Goal: Information Seeking & Learning: Learn about a topic

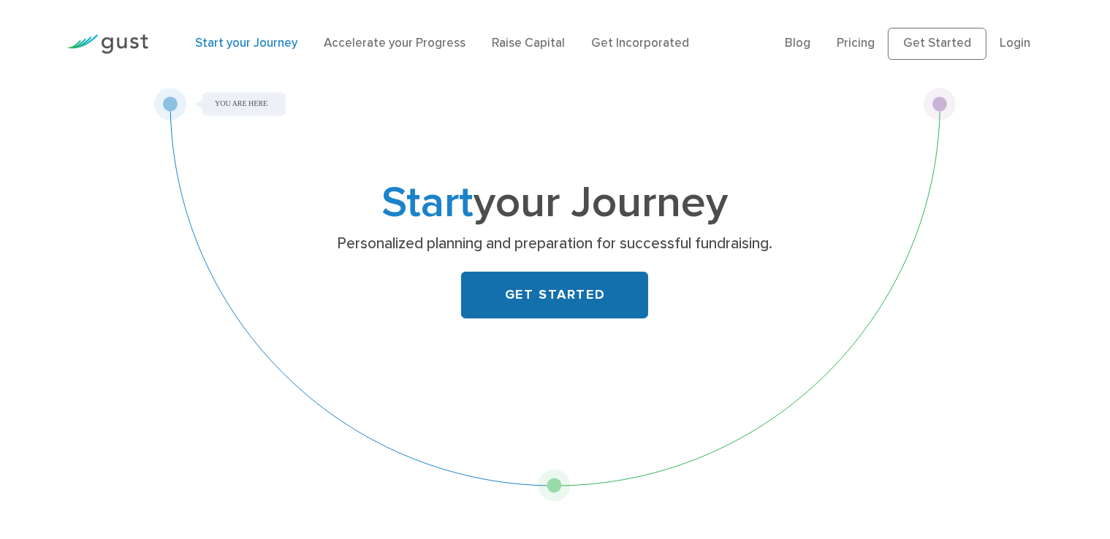
click at [596, 311] on link "GET STARTED" at bounding box center [554, 295] width 187 height 47
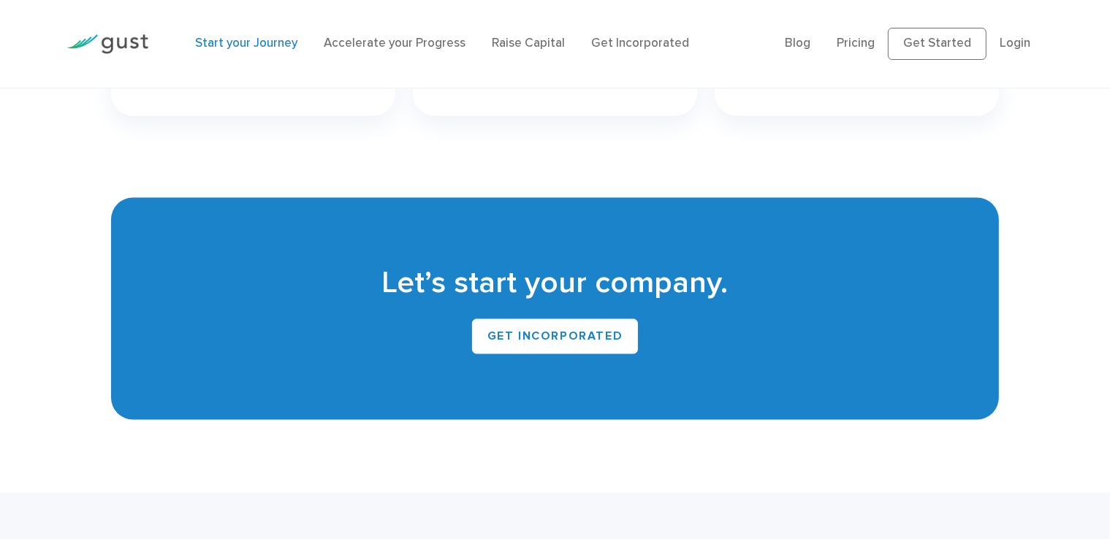
scroll to position [2814, 0]
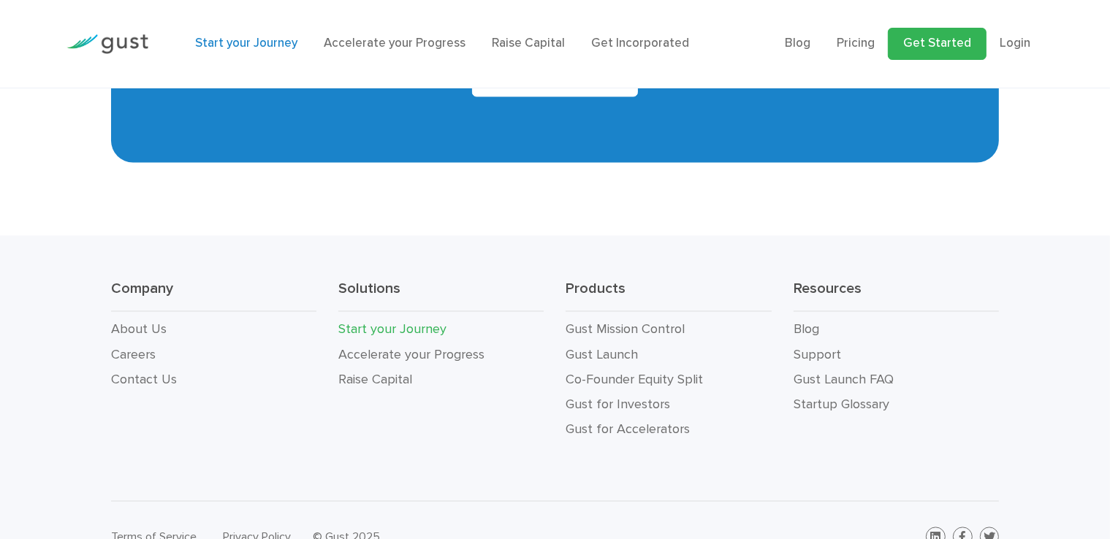
click at [952, 33] on link "Get Started" at bounding box center [937, 44] width 99 height 32
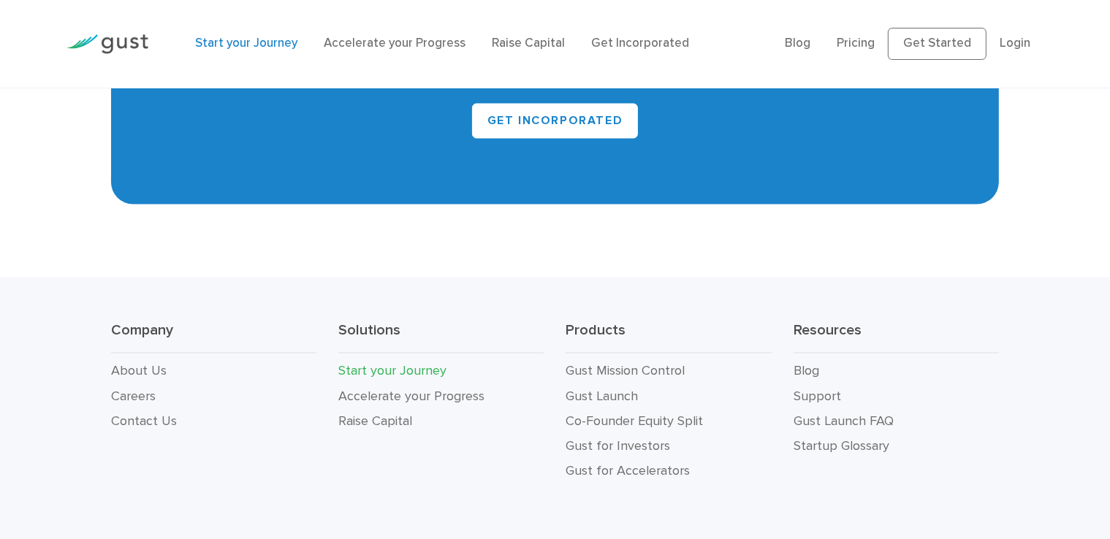
scroll to position [2847, 0]
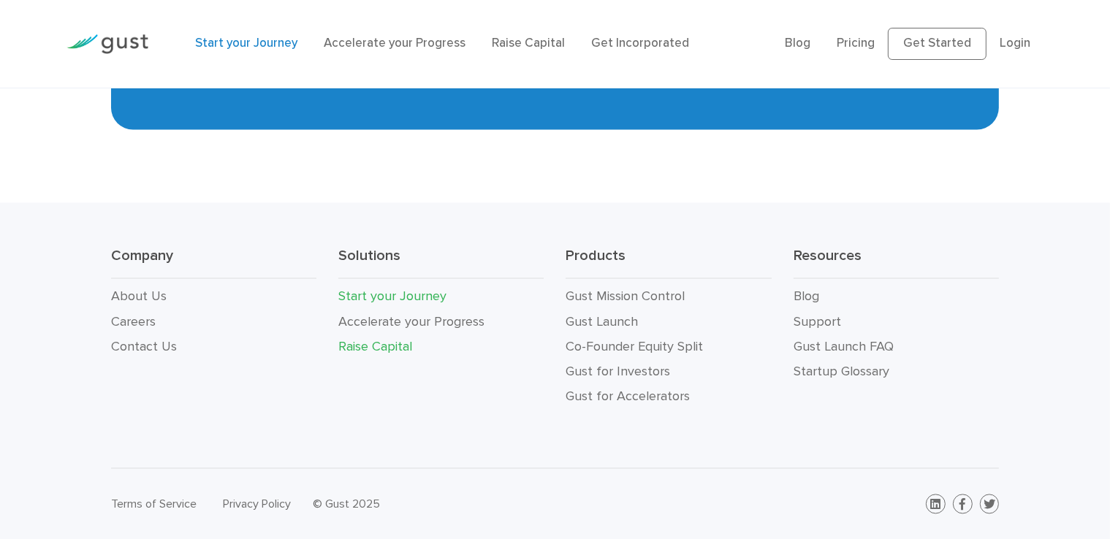
click at [387, 346] on link "Raise Capital" at bounding box center [375, 346] width 74 height 15
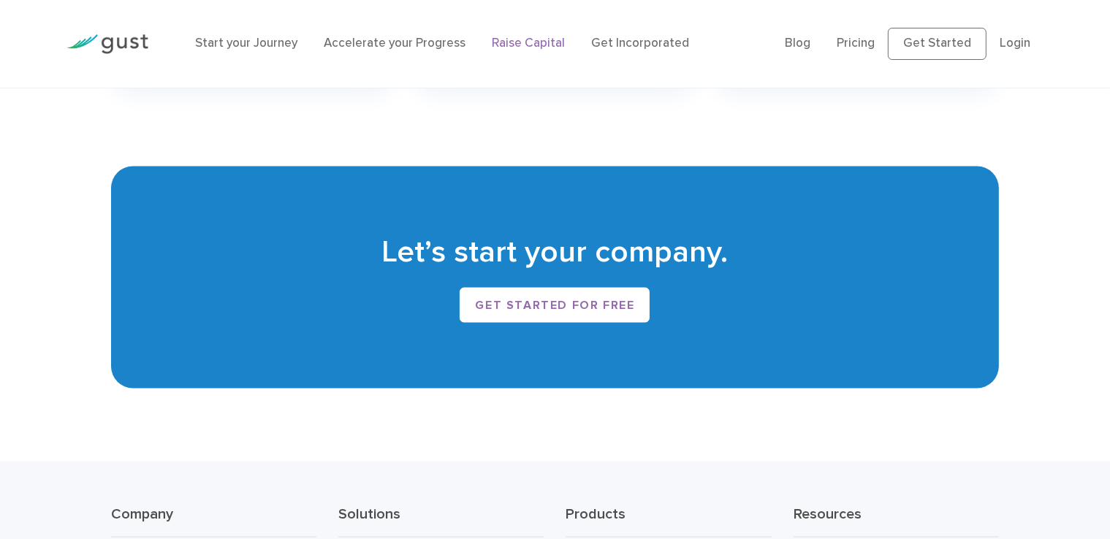
scroll to position [2656, 0]
